Goal: Task Accomplishment & Management: Use online tool/utility

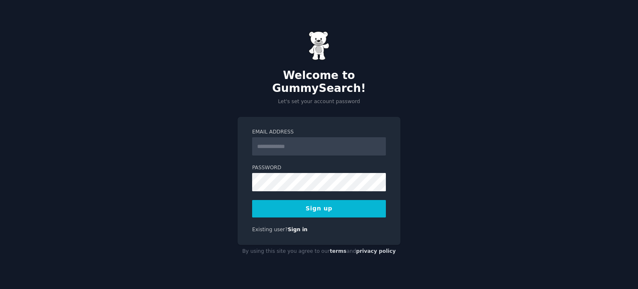
click at [323, 137] on input "Email Address" at bounding box center [319, 146] width 134 height 18
type input "**********"
click at [313, 206] on button "Sign up" at bounding box center [319, 208] width 134 height 17
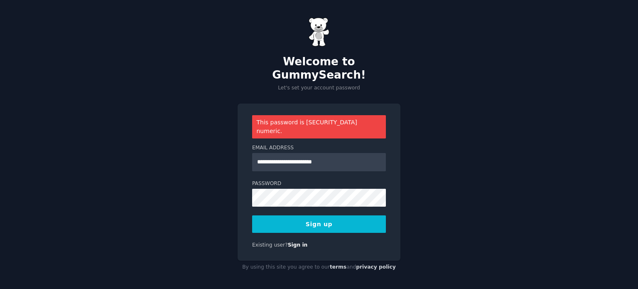
click at [314, 215] on button "Sign up" at bounding box center [319, 223] width 134 height 17
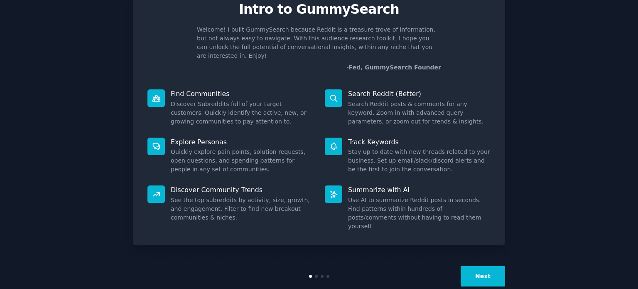
click at [496, 266] on button "Next" at bounding box center [483, 276] width 44 height 20
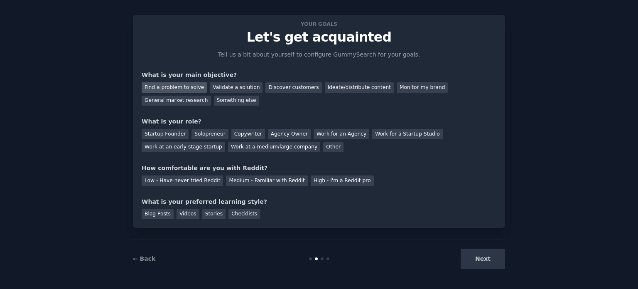
click at [187, 86] on div "Find a problem to solve" at bounding box center [174, 87] width 65 height 10
click at [268, 86] on div "Discover customers" at bounding box center [294, 87] width 56 height 10
click at [191, 86] on div "Find a problem to solve" at bounding box center [174, 87] width 65 height 10
click at [215, 133] on div "Solopreneur" at bounding box center [210, 134] width 37 height 10
click at [238, 133] on div "Copywriter" at bounding box center [249, 134] width 34 height 10
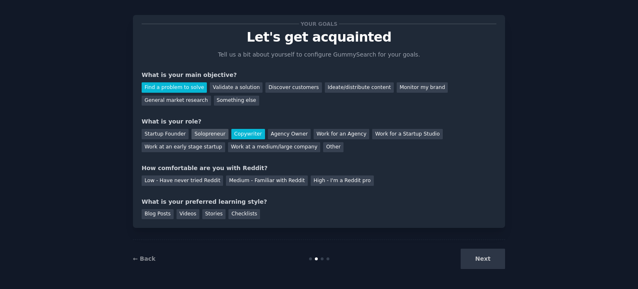
click at [213, 132] on div "Solopreneur" at bounding box center [210, 134] width 37 height 10
click at [270, 178] on div "Medium - Familiar with Reddit" at bounding box center [266, 180] width 81 height 10
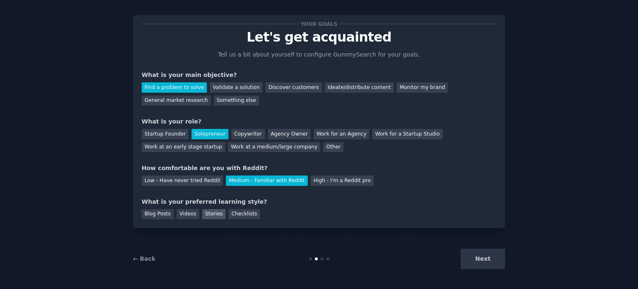
click at [211, 211] on div "Stories" at bounding box center [213, 214] width 23 height 10
click at [496, 258] on button "Next" at bounding box center [483, 259] width 44 height 20
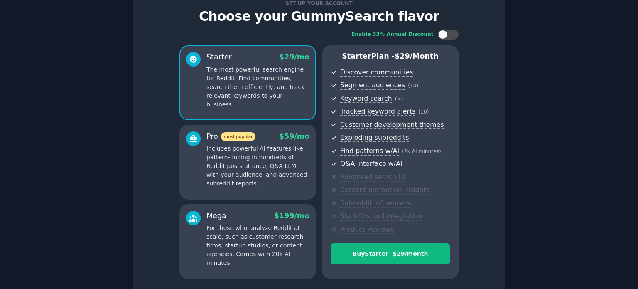
scroll to position [42, 0]
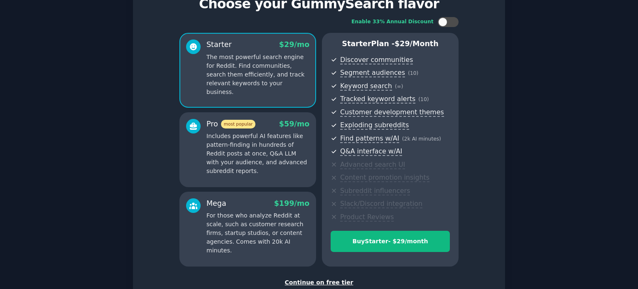
click at [333, 281] on div "Continue on free tier" at bounding box center [319, 282] width 355 height 9
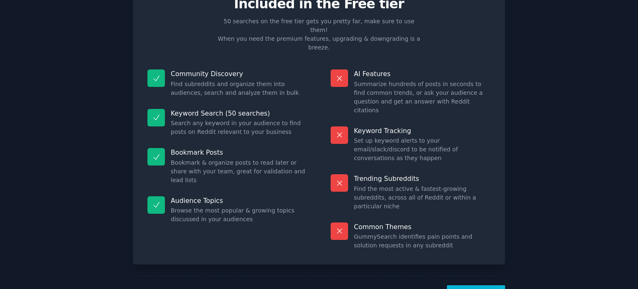
scroll to position [34, 0]
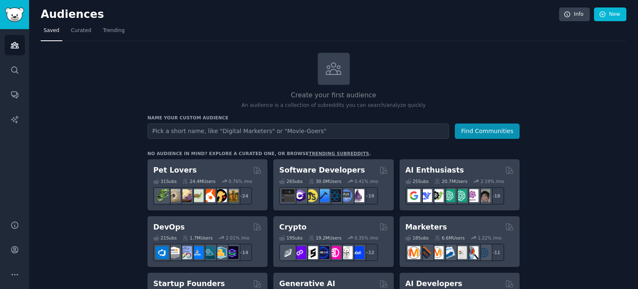
click at [269, 129] on input "text" at bounding box center [299, 130] width 302 height 15
type input "[DEMOGRAPHIC_DATA]"
click at [455, 123] on button "Find Communities" at bounding box center [487, 130] width 65 height 15
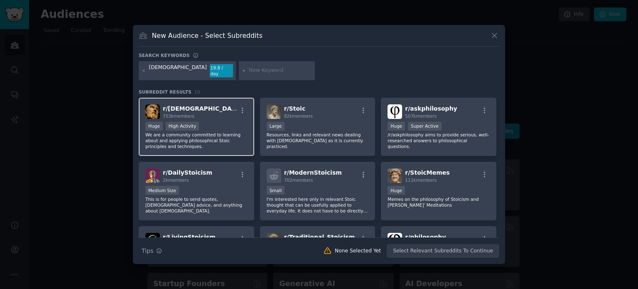
click at [201, 109] on div "r/ [DEMOGRAPHIC_DATA] 753k members" at bounding box center [196, 111] width 102 height 15
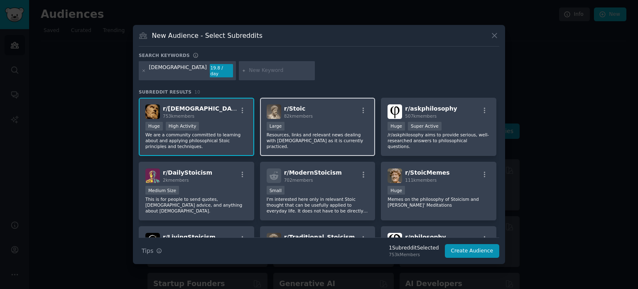
click at [331, 109] on div "r/ Stoic 82k members" at bounding box center [318, 111] width 102 height 15
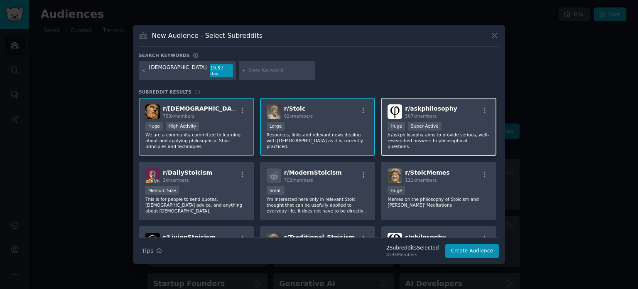
click at [452, 114] on div "r/ askphilosophy 507k members" at bounding box center [439, 111] width 102 height 15
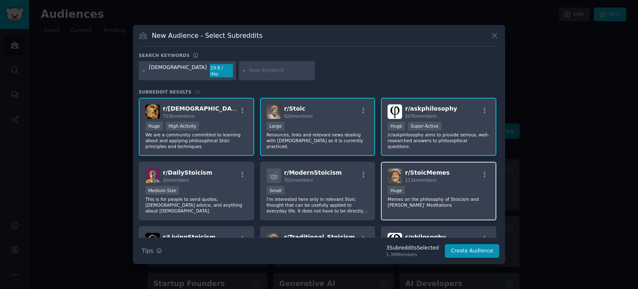
click at [412, 177] on span "111k members" at bounding box center [421, 179] width 32 height 5
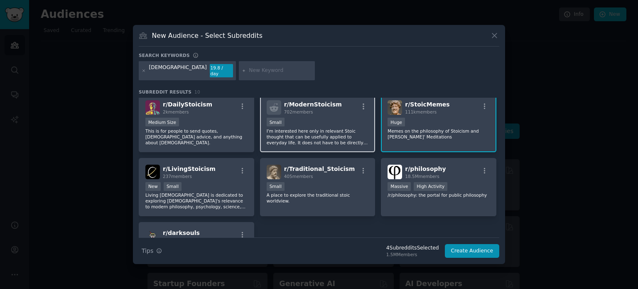
scroll to position [83, 0]
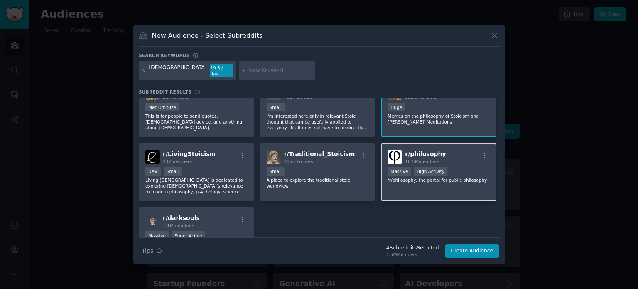
click at [462, 152] on div "r/ philosophy 18.5M members" at bounding box center [439, 157] width 102 height 15
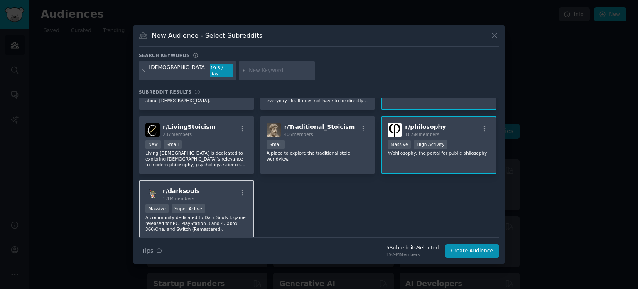
scroll to position [125, 0]
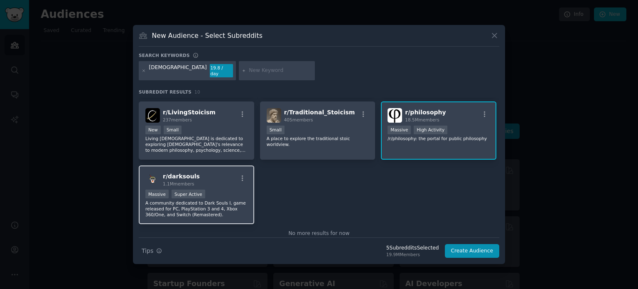
click at [219, 182] on div "r/ darksouls 1.1M members" at bounding box center [196, 179] width 102 height 15
click at [232, 190] on div "Massive Super Active" at bounding box center [196, 195] width 102 height 10
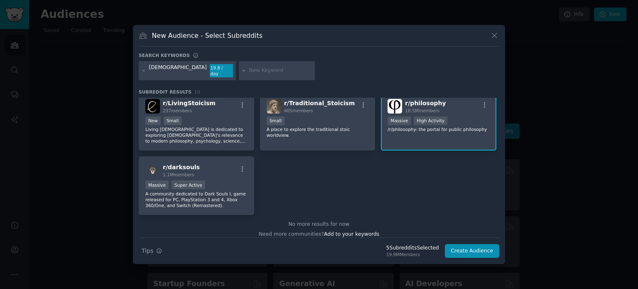
scroll to position [139, 0]
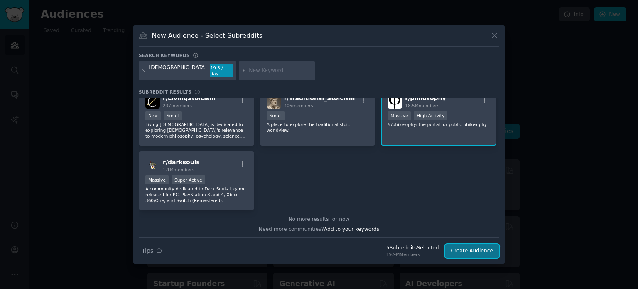
click at [475, 245] on button "Create Audience" at bounding box center [472, 251] width 55 height 14
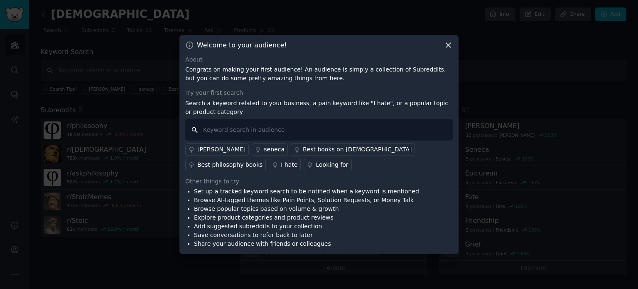
click at [306, 129] on input "text" at bounding box center [319, 129] width 268 height 21
type input "[DEMOGRAPHIC_DATA]"
drag, startPoint x: 200, startPoint y: 128, endPoint x: 193, endPoint y: 132, distance: 7.6
click at [197, 131] on input "[DEMOGRAPHIC_DATA]" at bounding box center [319, 129] width 268 height 21
click at [192, 131] on input "[DEMOGRAPHIC_DATA]" at bounding box center [319, 129] width 268 height 21
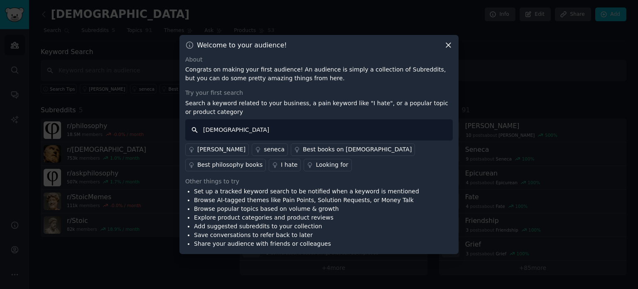
click at [224, 131] on input "[DEMOGRAPHIC_DATA]" at bounding box center [319, 129] width 268 height 21
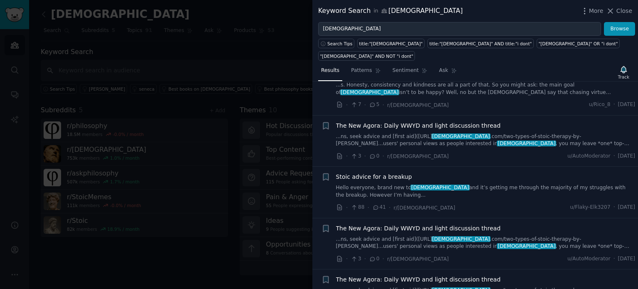
scroll to position [831, 0]
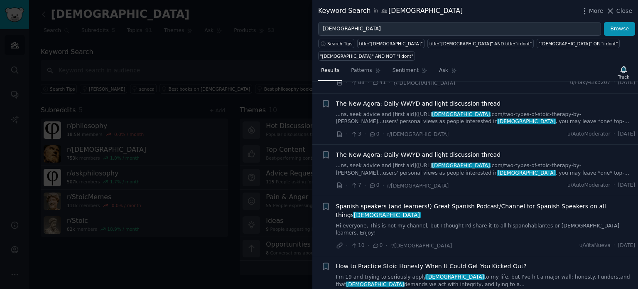
drag, startPoint x: 615, startPoint y: 9, endPoint x: 355, endPoint y: 90, distance: 272.9
click at [615, 9] on icon at bounding box center [610, 11] width 9 height 9
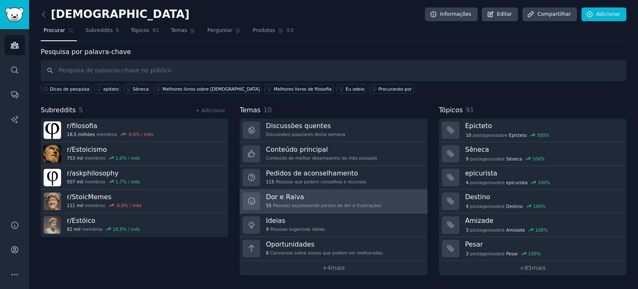
click at [319, 200] on h3 "Dor e Raiva" at bounding box center [323, 196] width 115 height 9
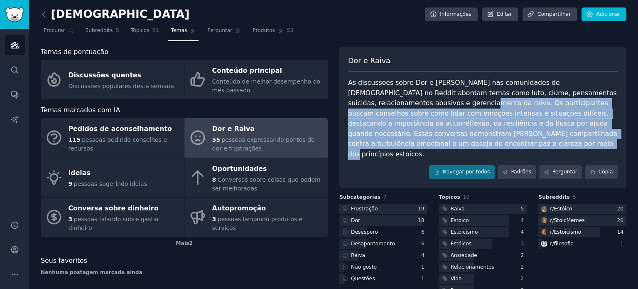
drag, startPoint x: 377, startPoint y: 145, endPoint x: 365, endPoint y: 101, distance: 45.1
click at [365, 101] on div "As discussões sobre Dor e [PERSON_NAME] nas comunidades de [DEMOGRAPHIC_DATA] n…" at bounding box center [483, 118] width 270 height 81
copy font "Os participantes buscam conselhos sobre como lidar com emoções intensas e situa…"
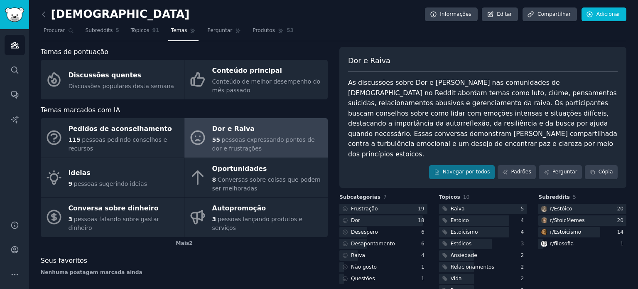
click at [383, 165] on div "Navegar por todos Padrões Perguntar Cópia" at bounding box center [483, 172] width 270 height 14
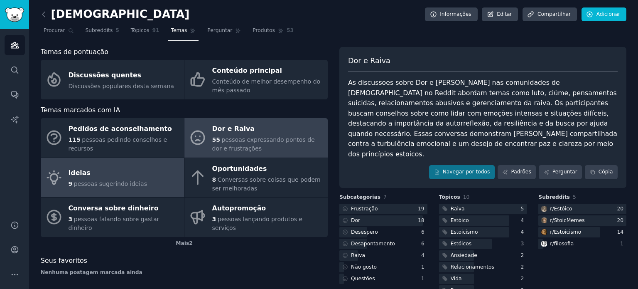
click at [88, 181] on font "pessoas sugerindo ideias" at bounding box center [110, 183] width 73 height 7
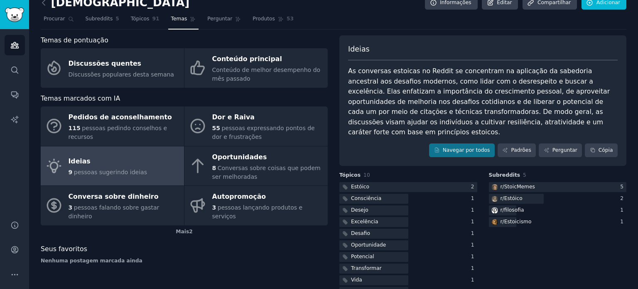
scroll to position [22, 0]
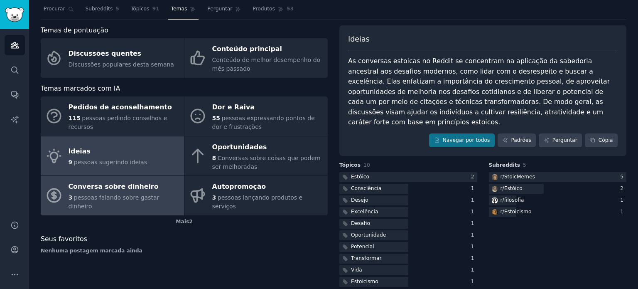
click at [100, 192] on div "Conversa sobre dinheiro" at bounding box center [124, 186] width 111 height 13
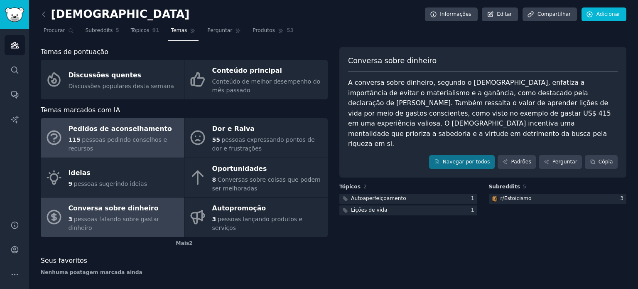
click at [112, 139] on div "115 pessoas pedindo conselhos e recursos" at bounding box center [124, 143] width 111 height 17
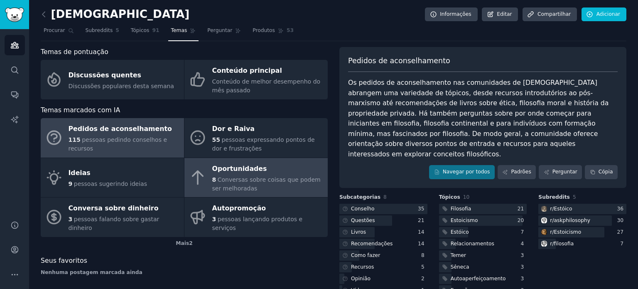
click at [222, 178] on font "Conversas sobre coisas que podem ser melhoradas" at bounding box center [266, 183] width 108 height 15
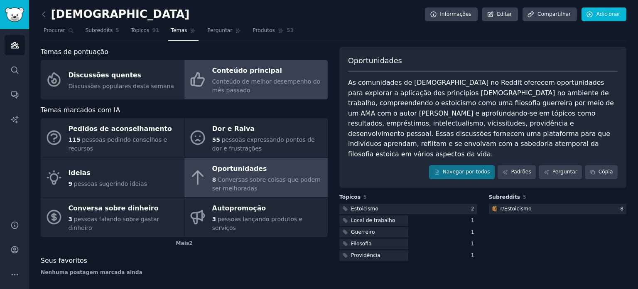
click at [241, 83] on font "Conteúdo de melhor desempenho do mês passado" at bounding box center [266, 85] width 108 height 15
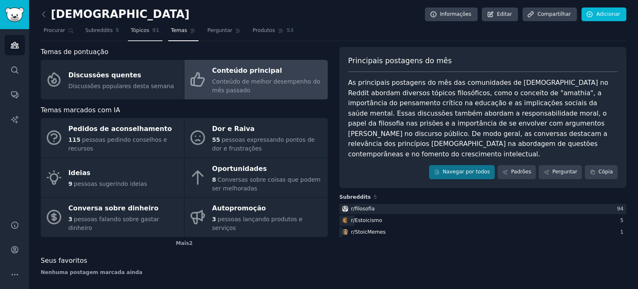
click at [140, 31] on font "Tópicos" at bounding box center [140, 30] width 19 height 6
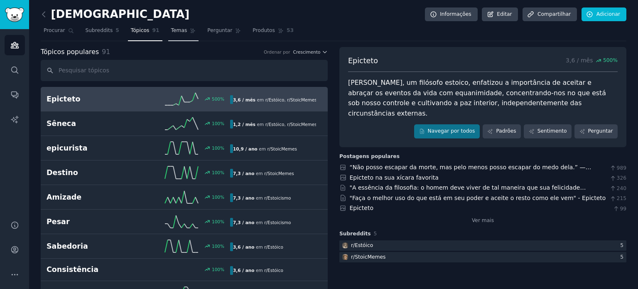
click at [171, 30] on font "Temas" at bounding box center [179, 30] width 16 height 6
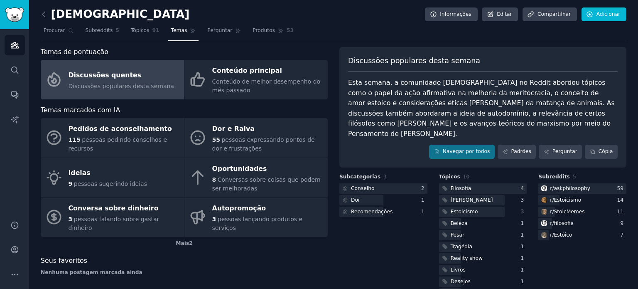
click at [549, 39] on nav "Procurar Subreddits 5 Tópicos 91 Temas Perguntar Produtos 53" at bounding box center [334, 32] width 586 height 17
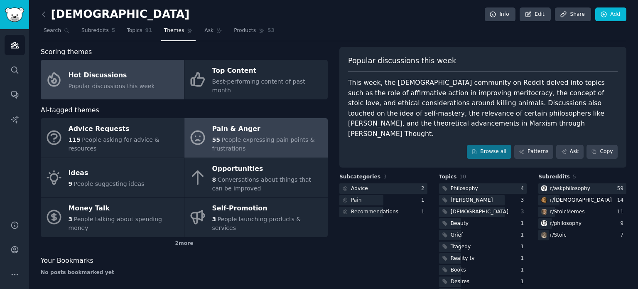
click at [261, 136] on span "People expressing pain points & frustrations" at bounding box center [263, 143] width 103 height 15
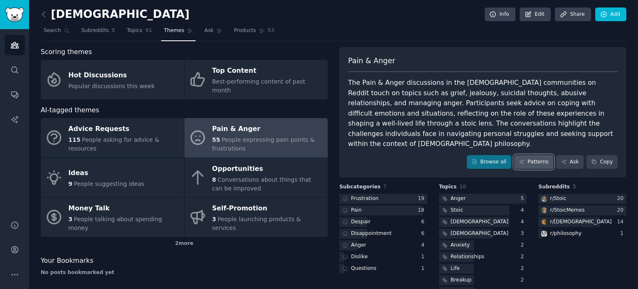
click at [532, 155] on link "Patterns" at bounding box center [534, 162] width 39 height 14
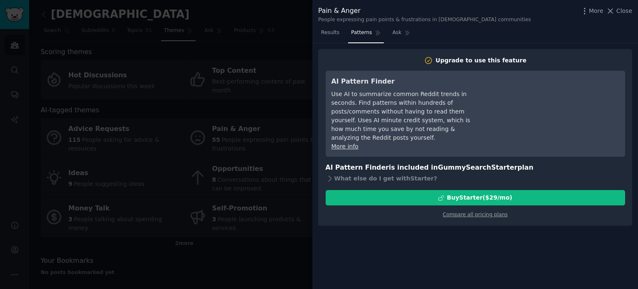
click at [296, 36] on div at bounding box center [319, 144] width 638 height 289
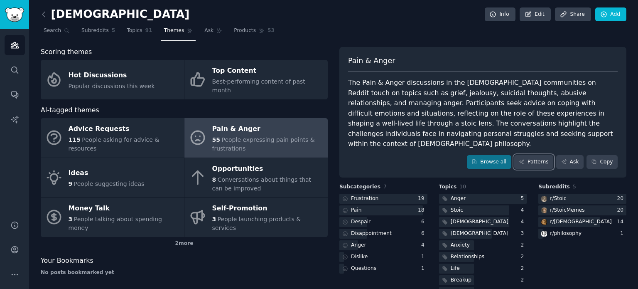
scroll to position [22, 0]
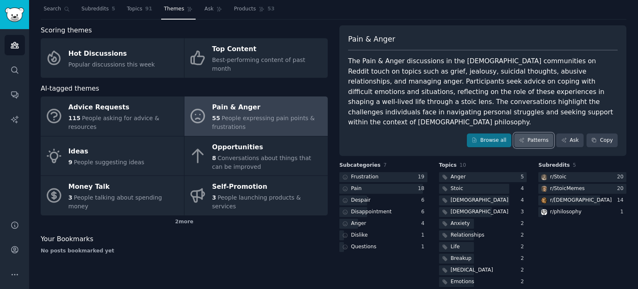
click at [539, 133] on link "Patterns" at bounding box center [534, 140] width 39 height 14
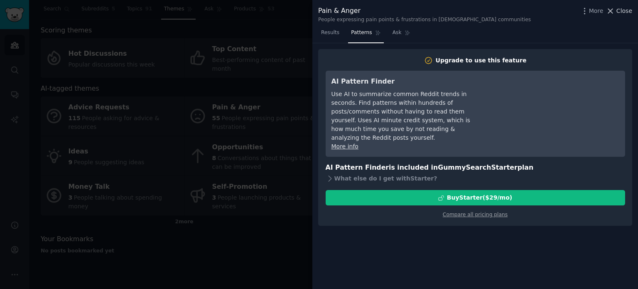
click at [612, 10] on icon at bounding box center [610, 11] width 9 height 9
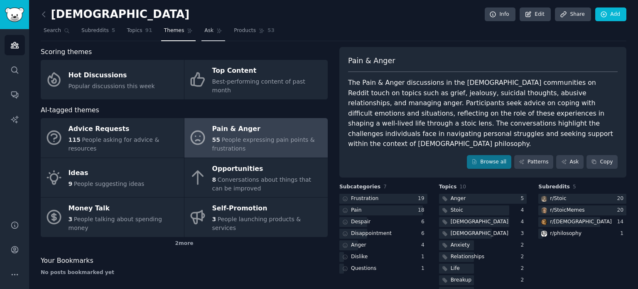
drag, startPoint x: 195, startPoint y: 28, endPoint x: 196, endPoint y: 33, distance: 4.9
click at [204, 28] on span "Ask" at bounding box center [208, 30] width 9 height 7
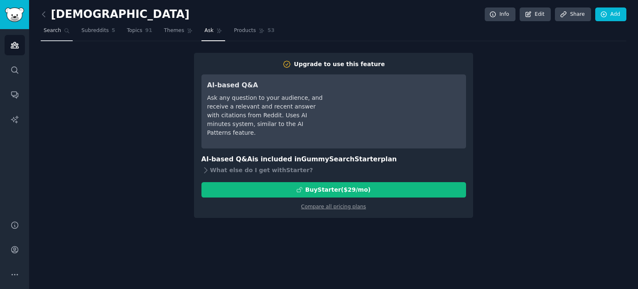
click at [58, 29] on span "Search" at bounding box center [52, 30] width 17 height 7
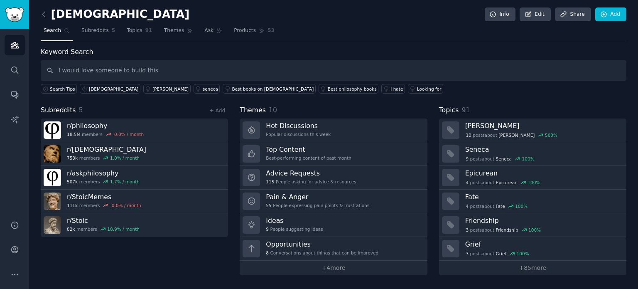
type input "I would love someone to build this"
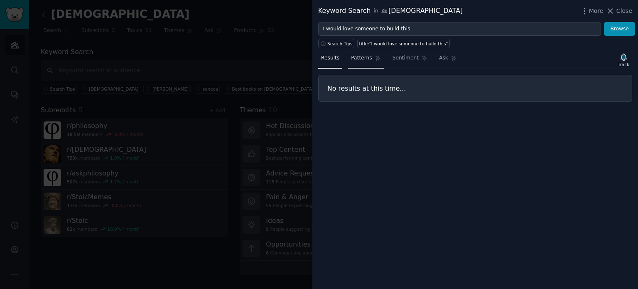
click at [360, 57] on span "Patterns" at bounding box center [361, 57] width 21 height 7
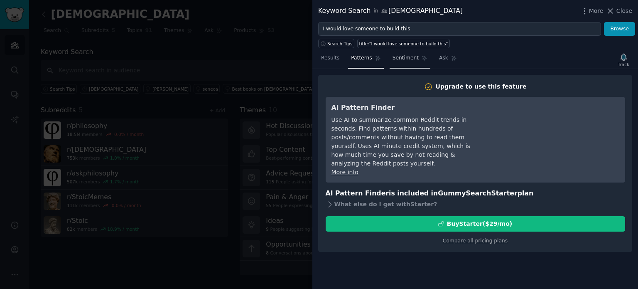
click at [404, 57] on span "Sentiment" at bounding box center [406, 57] width 26 height 7
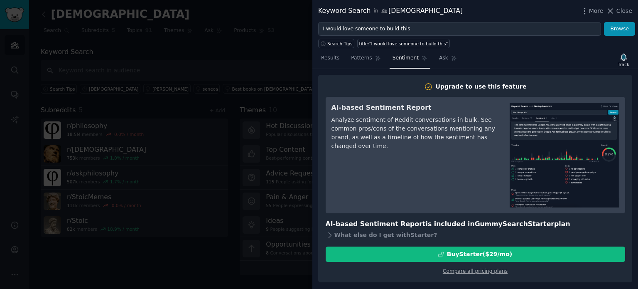
click at [270, 37] on div at bounding box center [319, 144] width 638 height 289
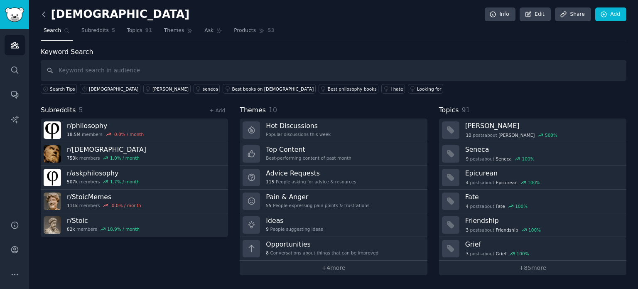
click at [44, 12] on icon at bounding box center [43, 14] width 2 height 5
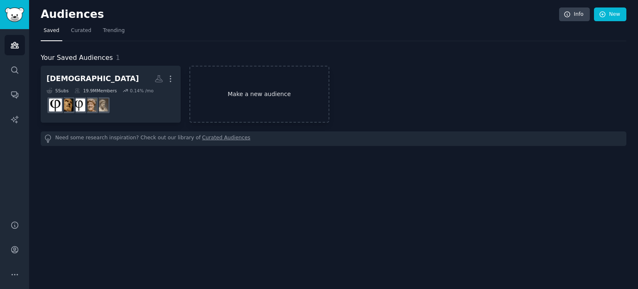
click at [268, 89] on link "Make a new audience" at bounding box center [260, 94] width 140 height 57
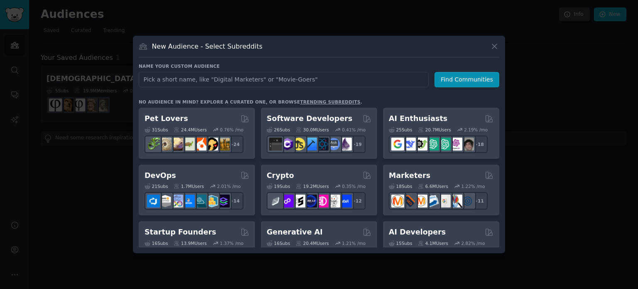
click at [208, 76] on input "text" at bounding box center [284, 79] width 290 height 15
type input "ideas for business"
click at [472, 84] on button "Find Communities" at bounding box center [467, 79] width 65 height 15
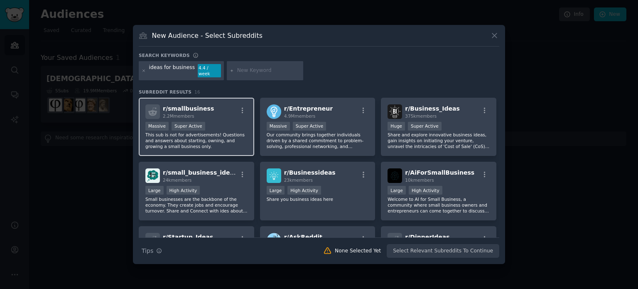
click at [222, 118] on div "r/ smallbusiness 2.2M members Massive Super Active This sub is not for advertis…" at bounding box center [197, 127] width 116 height 59
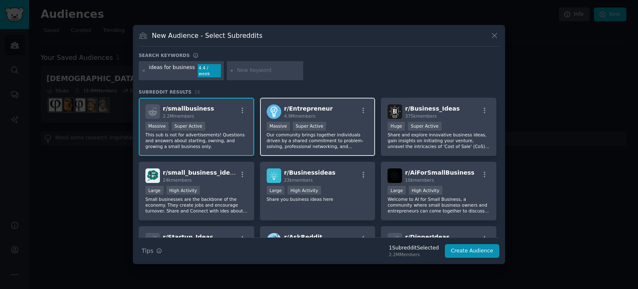
click at [336, 122] on div "1,000,000+ members Massive Super Active" at bounding box center [318, 127] width 102 height 10
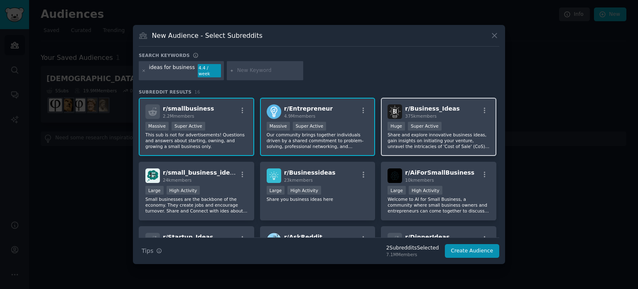
click at [461, 125] on div "Huge Super Active" at bounding box center [439, 127] width 102 height 10
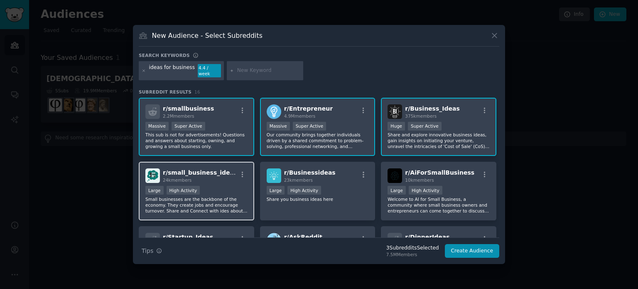
click at [210, 180] on div "r/ small_business_ideas 24k members Large High Activity Small businesses are th…" at bounding box center [197, 191] width 116 height 59
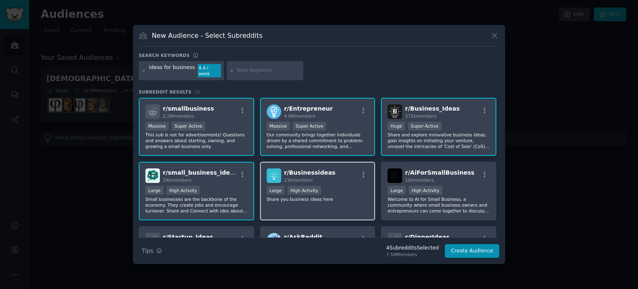
click at [353, 186] on div "10,000 - 100,000 members Large High Activity" at bounding box center [318, 191] width 102 height 10
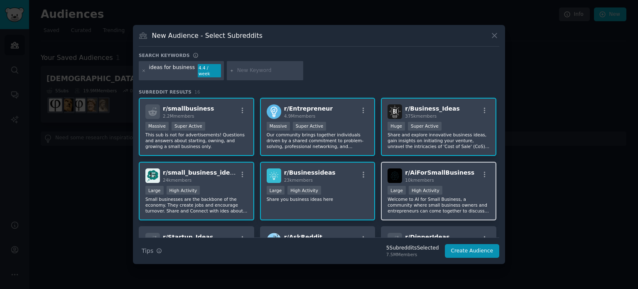
click at [458, 186] on div "10,000 - 100,000 members Large High Activity" at bounding box center [439, 191] width 102 height 10
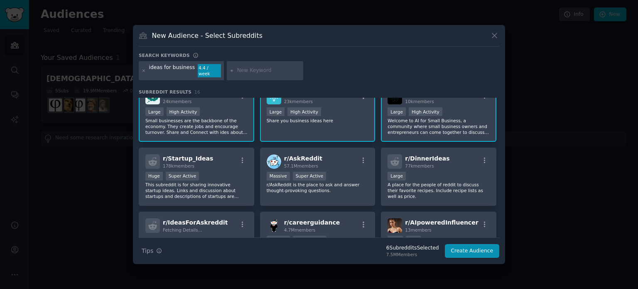
scroll to position [83, 0]
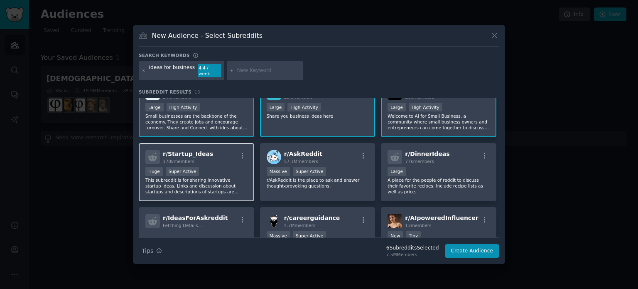
click at [204, 167] on div "Huge Super Active" at bounding box center [196, 172] width 102 height 10
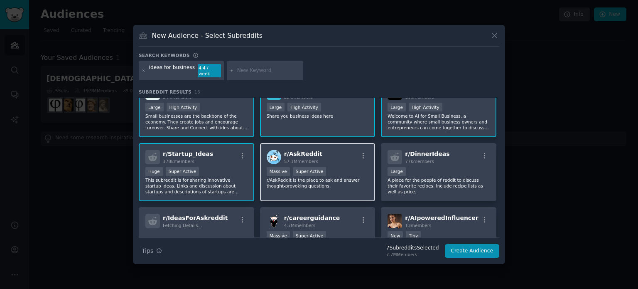
click at [327, 156] on div "r/ AskReddit 57.1M members" at bounding box center [318, 157] width 102 height 15
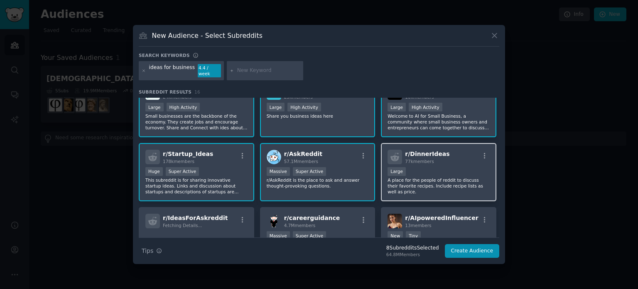
click at [445, 167] on div "10,000 - 100,000 members Large" at bounding box center [439, 172] width 102 height 10
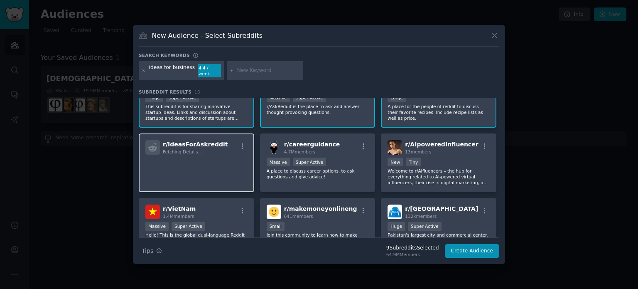
scroll to position [166, 0]
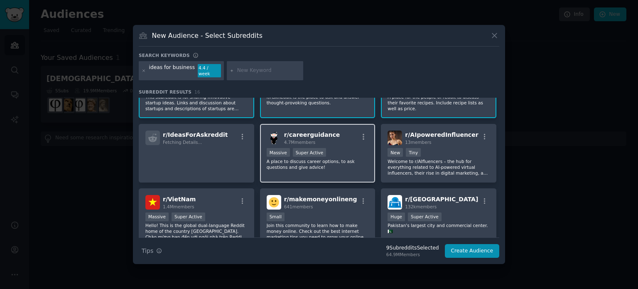
click at [332, 134] on div "r/ careerguidance 4.7M members" at bounding box center [318, 138] width 102 height 15
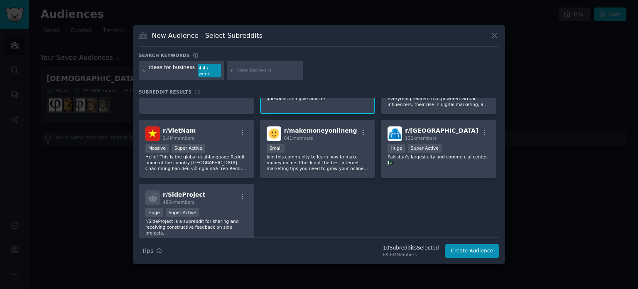
scroll to position [249, 0]
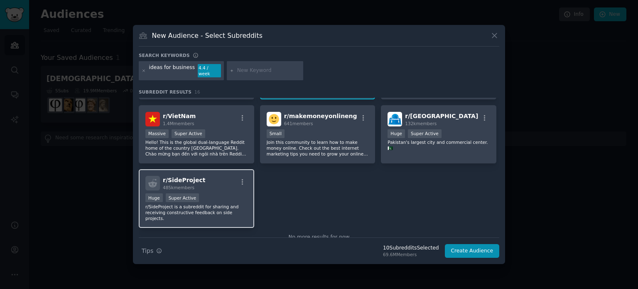
click at [224, 197] on div "Huge Super Active" at bounding box center [196, 198] width 102 height 10
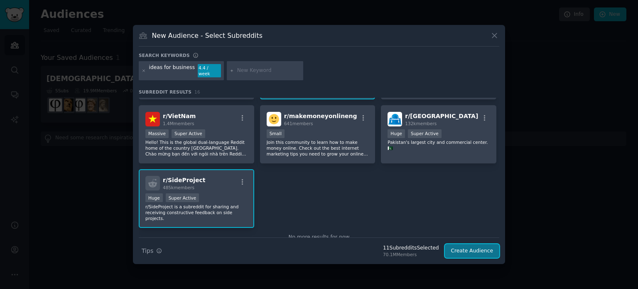
click at [474, 254] on button "Create Audience" at bounding box center [472, 251] width 55 height 14
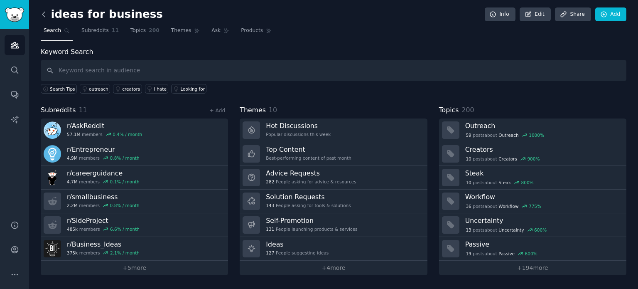
click at [42, 14] on icon at bounding box center [43, 14] width 2 height 5
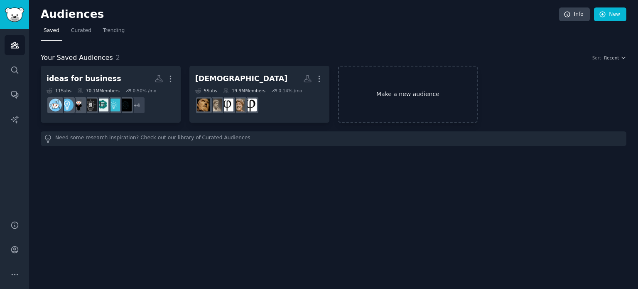
click at [410, 97] on link "Make a new audience" at bounding box center [408, 94] width 140 height 57
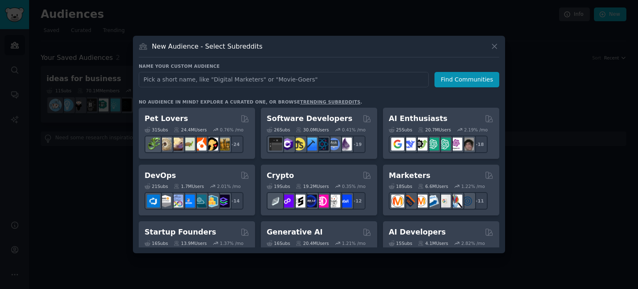
click at [308, 77] on input "text" at bounding box center [284, 79] width 290 height 15
type input "relationship"
click at [486, 82] on button "Find Communities" at bounding box center [467, 79] width 65 height 15
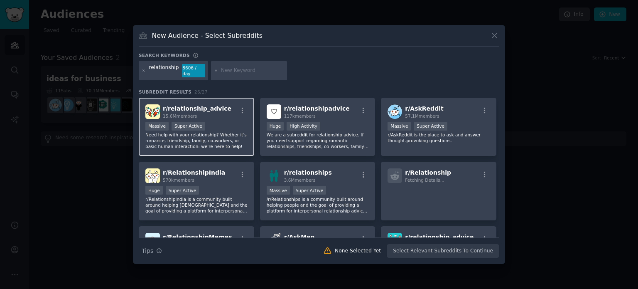
click at [216, 132] on p "Need help with your relationship? Whether it's romance, friendship, family, co-…" at bounding box center [196, 140] width 102 height 17
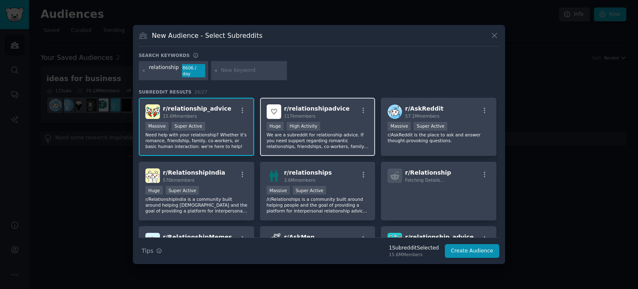
click at [333, 124] on div ">= 80th percentile for submissions / day Huge High Activity" at bounding box center [318, 127] width 102 height 10
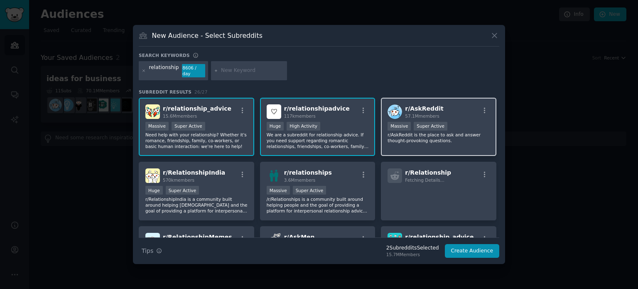
click at [454, 114] on div "r/ AskReddit 57.1M members" at bounding box center [439, 111] width 102 height 15
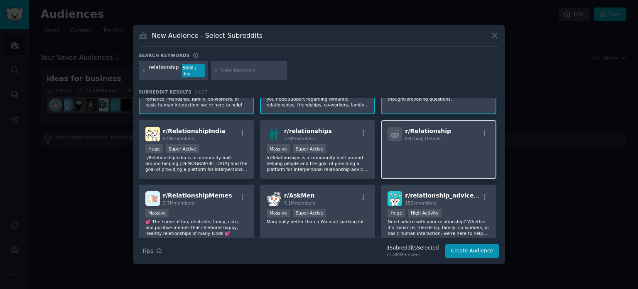
scroll to position [83, 0]
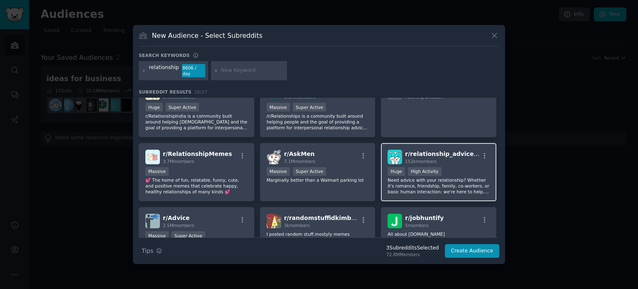
click at [446, 162] on div "r/ relationship_advicePH 152k members Huge High Activity Need advice with your …" at bounding box center [439, 172] width 116 height 59
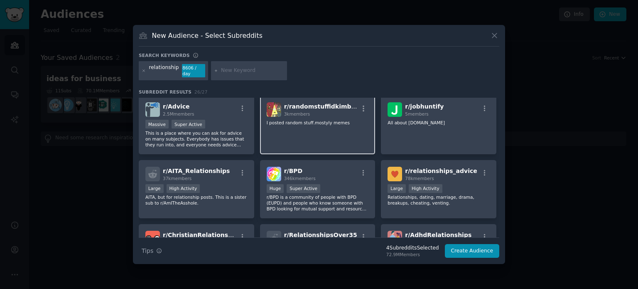
scroll to position [208, 0]
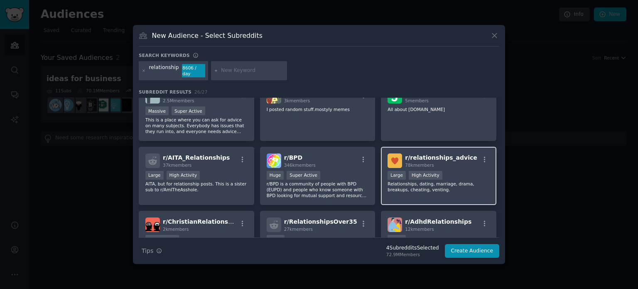
click at [446, 172] on div "Large High Activity" at bounding box center [439, 176] width 102 height 10
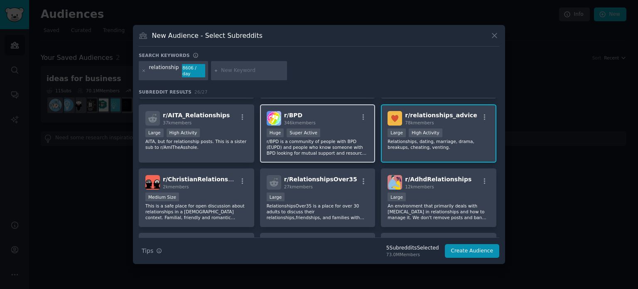
scroll to position [291, 0]
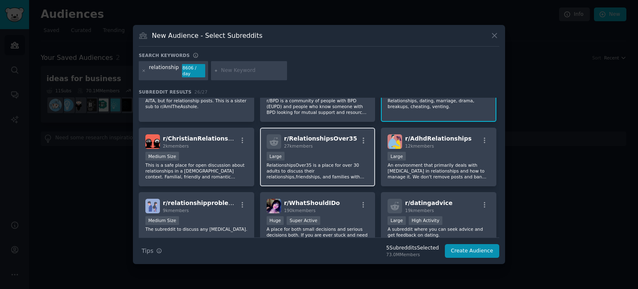
click at [341, 152] on div "Large" at bounding box center [318, 157] width 102 height 10
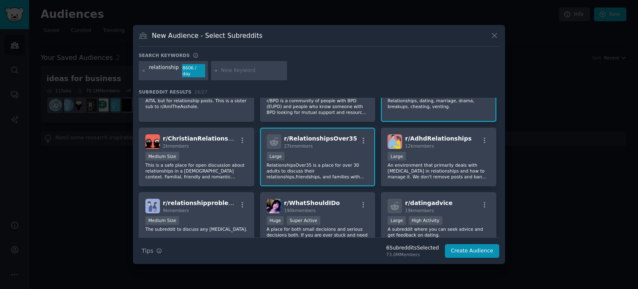
scroll to position [333, 0]
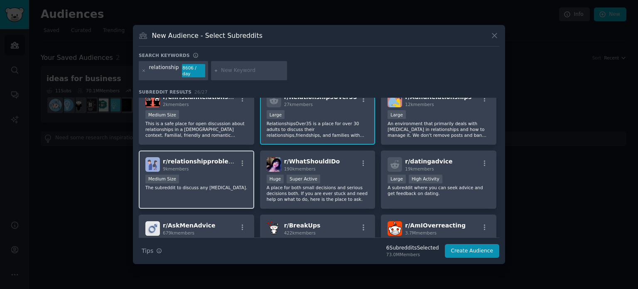
click at [203, 175] on div "Medium Size" at bounding box center [196, 180] width 102 height 10
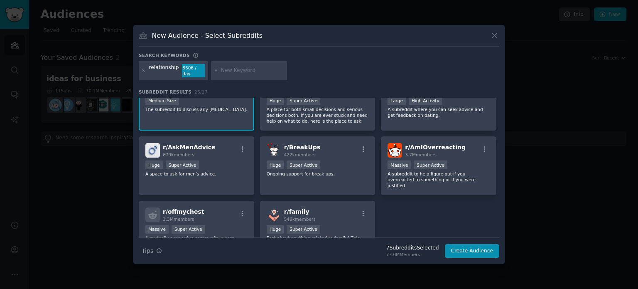
scroll to position [416, 0]
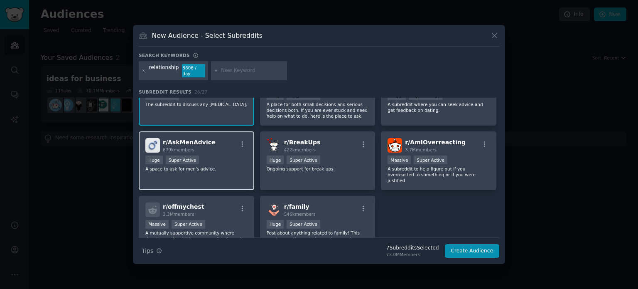
click at [231, 155] on div "Huge Super Active" at bounding box center [196, 160] width 102 height 10
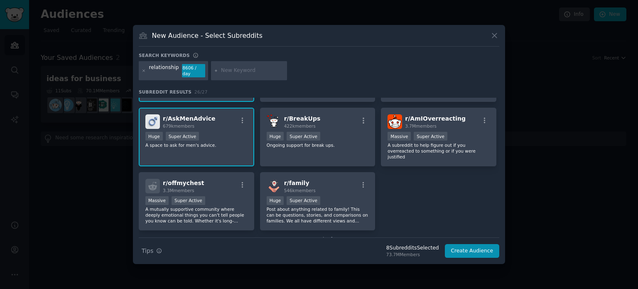
scroll to position [452, 0]
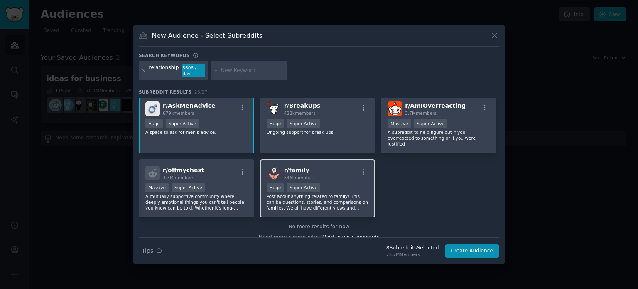
click at [320, 193] on p "Post about anything related to family! This can be questions, stories, and comp…" at bounding box center [318, 201] width 102 height 17
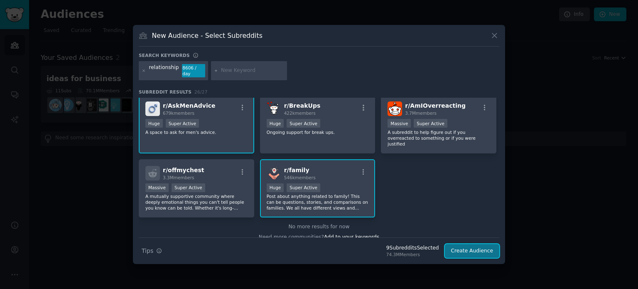
click at [471, 245] on button "Create Audience" at bounding box center [472, 251] width 55 height 14
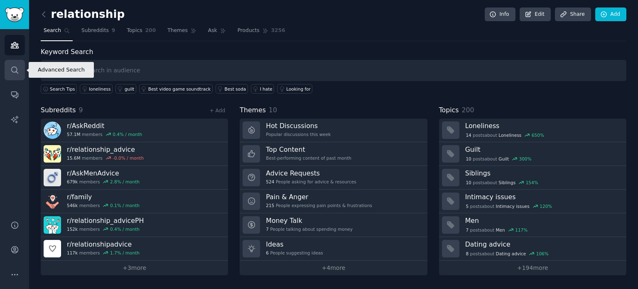
click at [13, 71] on icon "Sidebar" at bounding box center [14, 70] width 9 height 9
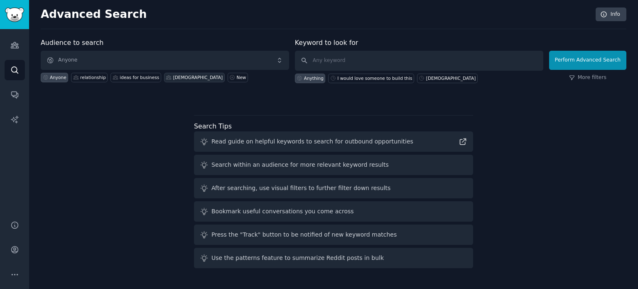
click at [164, 75] on div "[DEMOGRAPHIC_DATA]" at bounding box center [194, 78] width 61 height 10
click at [356, 61] on input "text" at bounding box center [419, 61] width 249 height 20
paste input "I would love someone to build this"
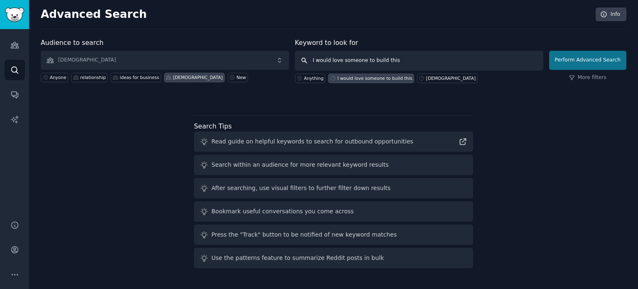
type input "I would love someone to build this"
click at [599, 58] on button "Perform Advanced Search" at bounding box center [587, 60] width 77 height 19
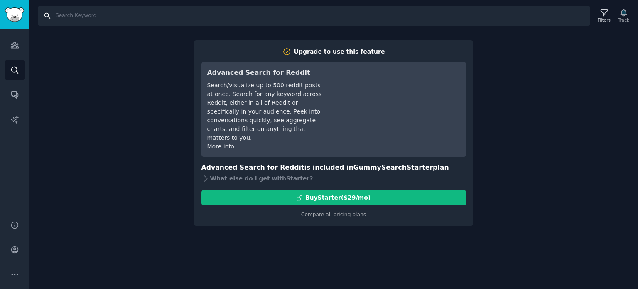
click at [157, 18] on input "Search" at bounding box center [314, 16] width 553 height 20
click at [15, 42] on icon "Sidebar" at bounding box center [14, 45] width 7 height 6
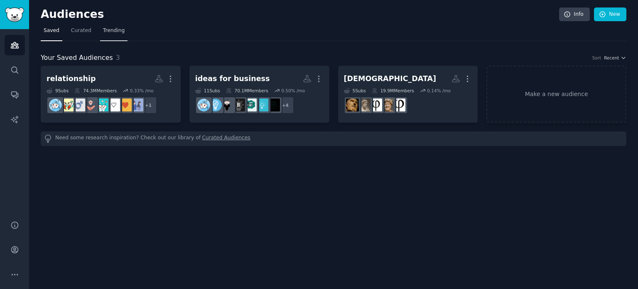
click at [107, 34] on link "Trending" at bounding box center [113, 32] width 27 height 17
